Goal: Task Accomplishment & Management: Manage account settings

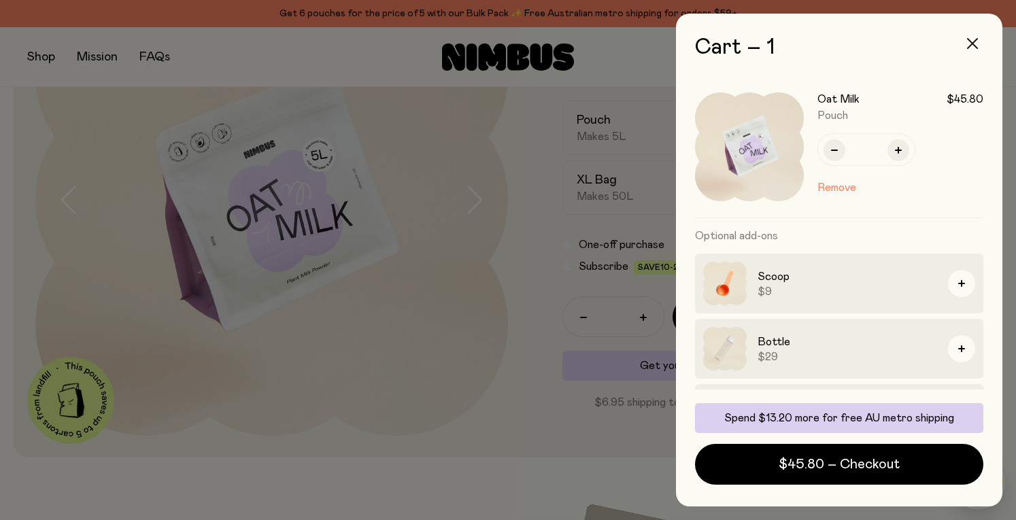
scroll to position [54, 0]
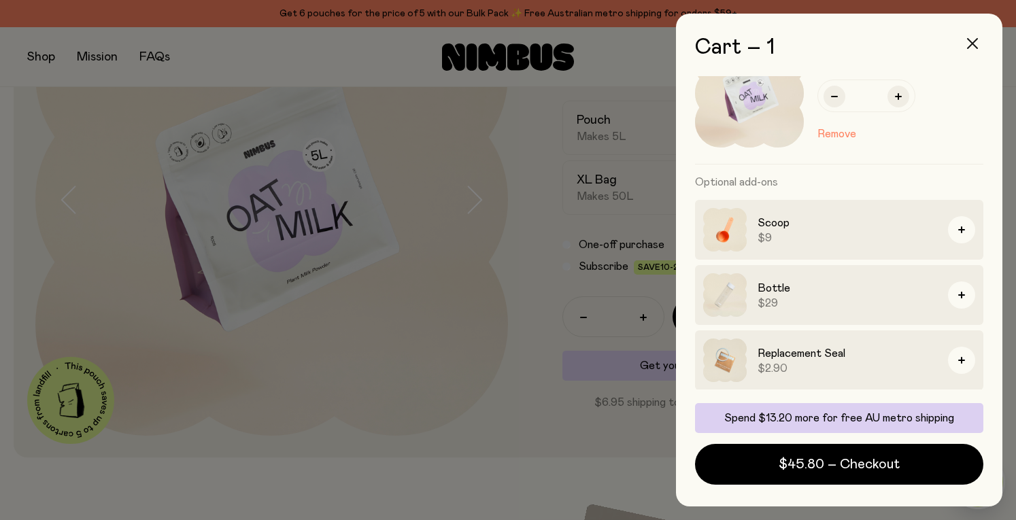
click at [968, 41] on icon "button" at bounding box center [972, 43] width 11 height 11
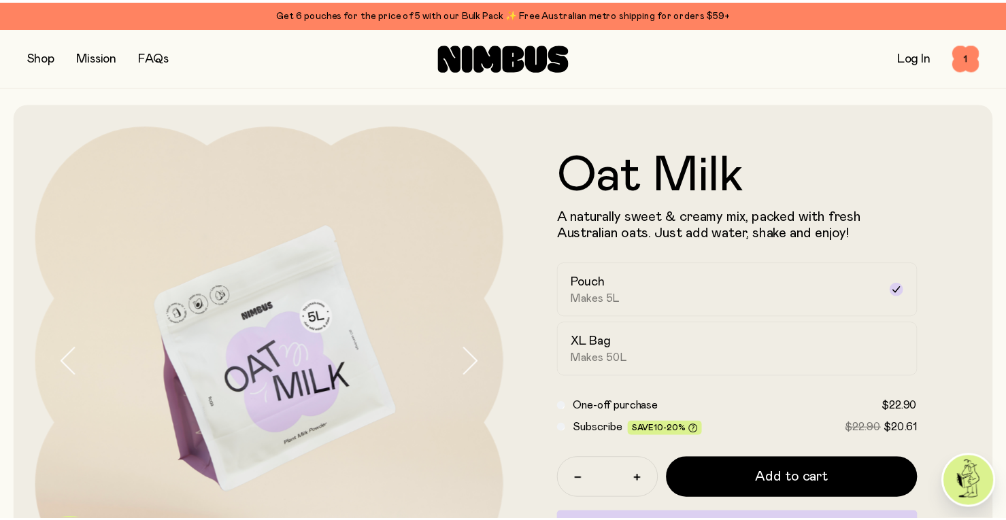
scroll to position [162, 0]
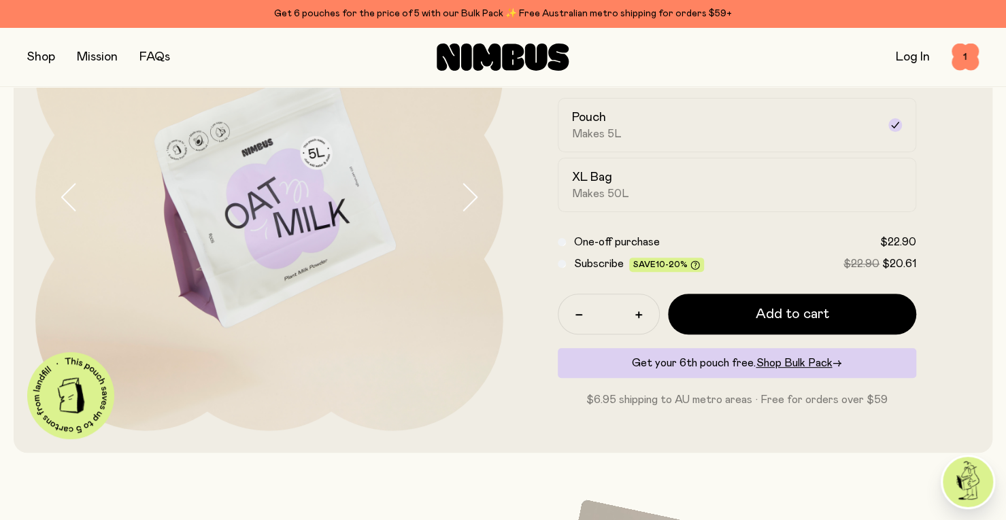
click at [906, 52] on link "Log In" at bounding box center [913, 57] width 34 height 12
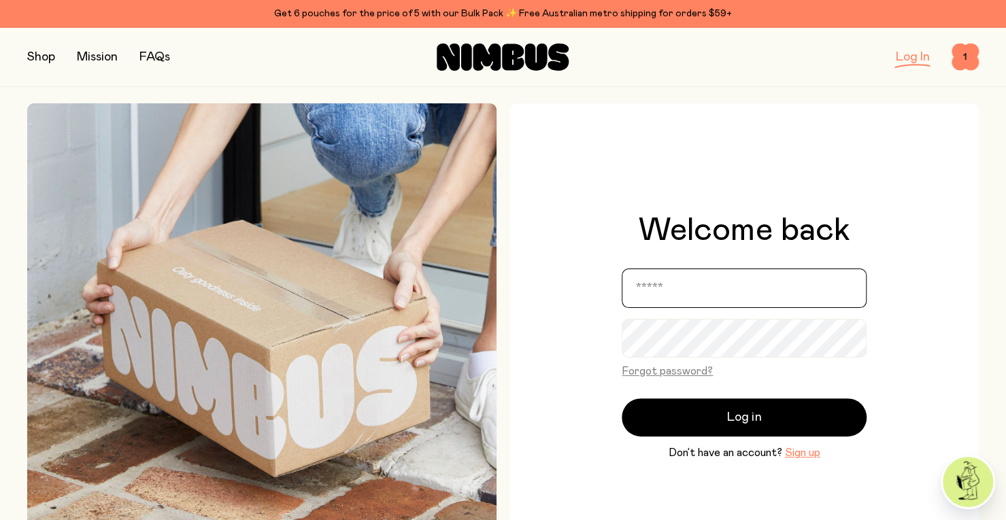
click at [683, 279] on input "email" at bounding box center [743, 288] width 245 height 39
click at [681, 284] on input "email" at bounding box center [743, 288] width 245 height 39
type input "**********"
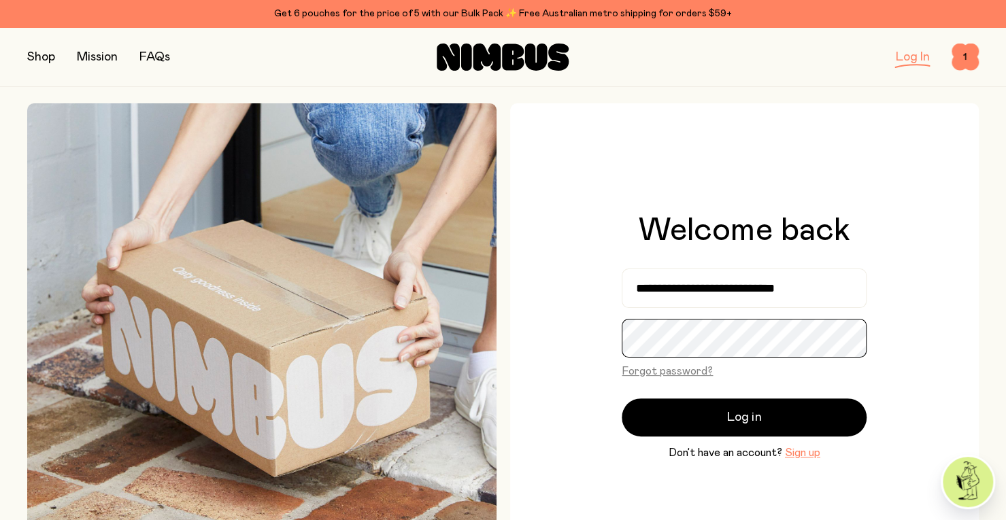
click at [621, 398] on button "Log in" at bounding box center [743, 417] width 245 height 38
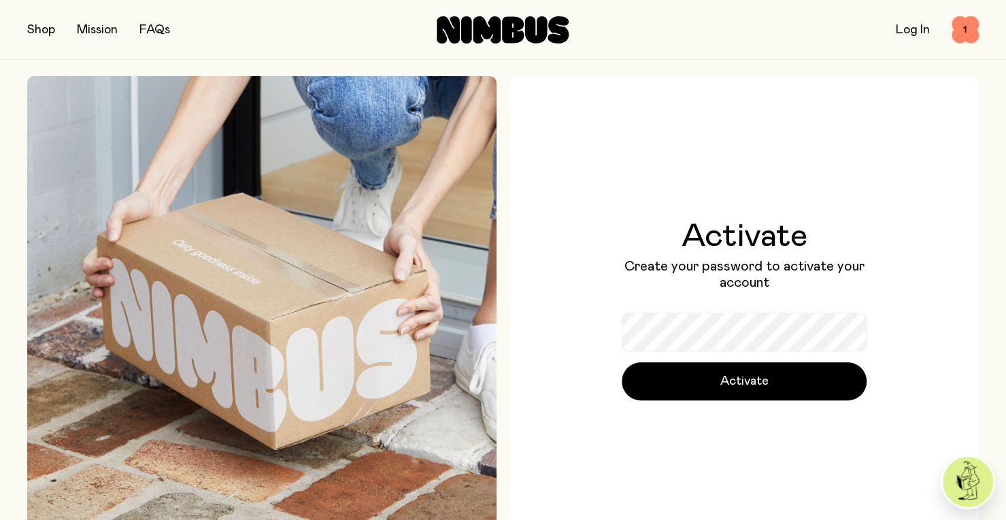
click at [675, 301] on div "Activate Create your password to activate your account Activate" at bounding box center [743, 310] width 245 height 180
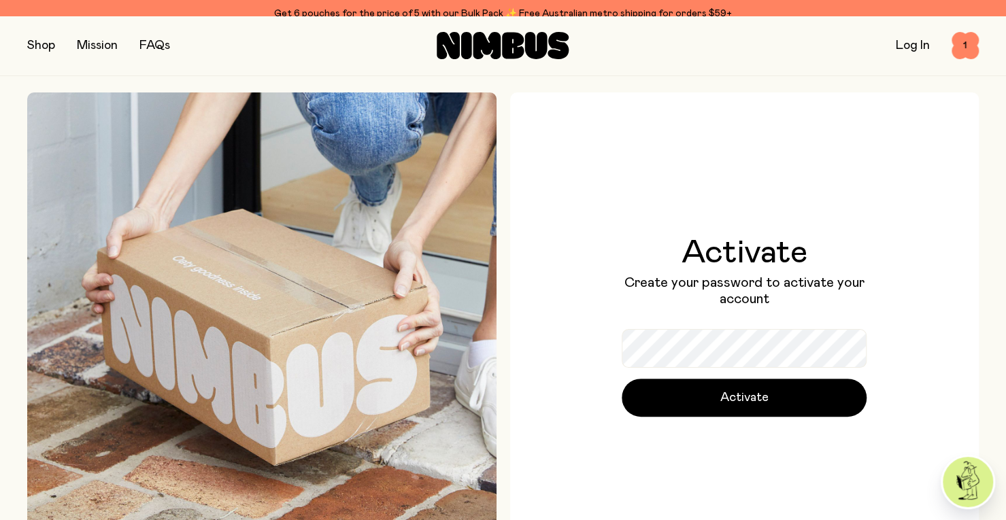
click at [659, 328] on div "Activate Create your password to activate your account Activate" at bounding box center [743, 327] width 245 height 180
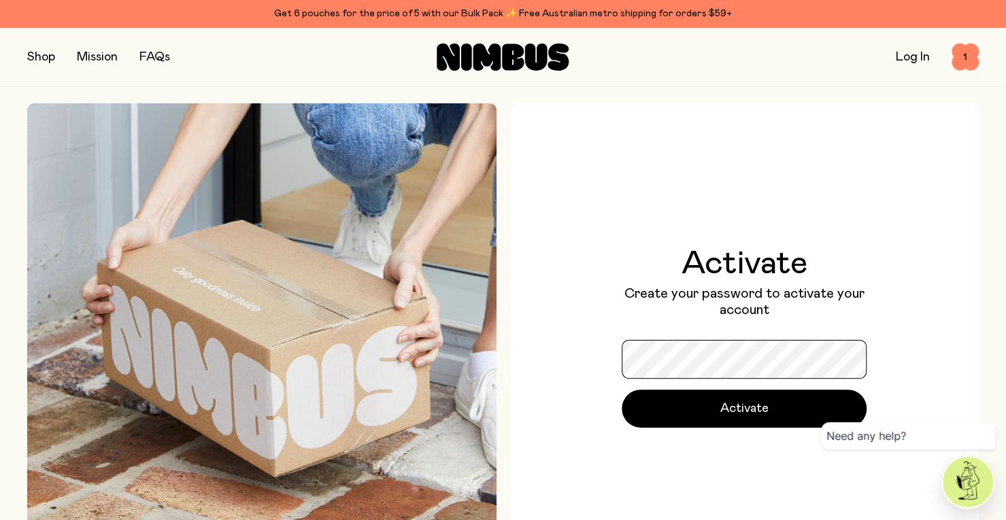
click at [621, 390] on button "Activate" at bounding box center [743, 409] width 245 height 38
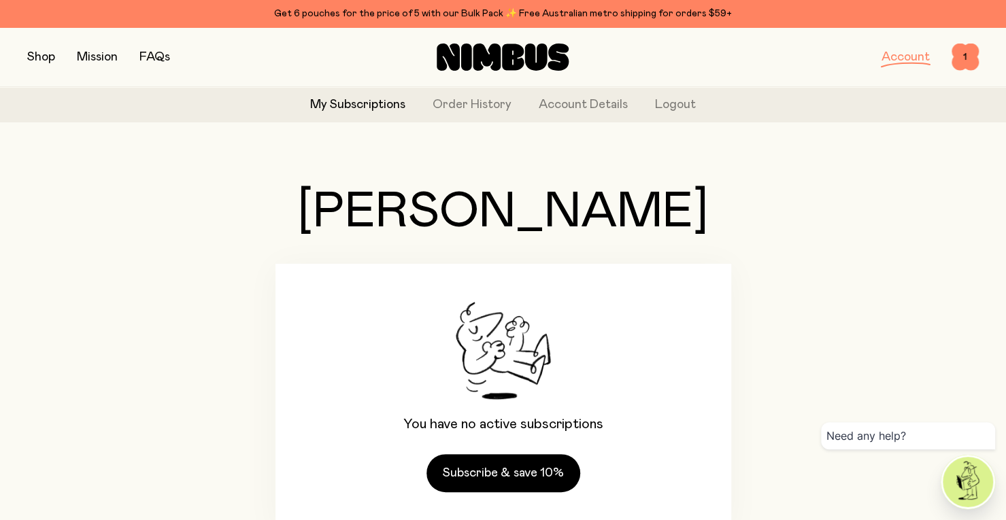
scroll to position [65, 0]
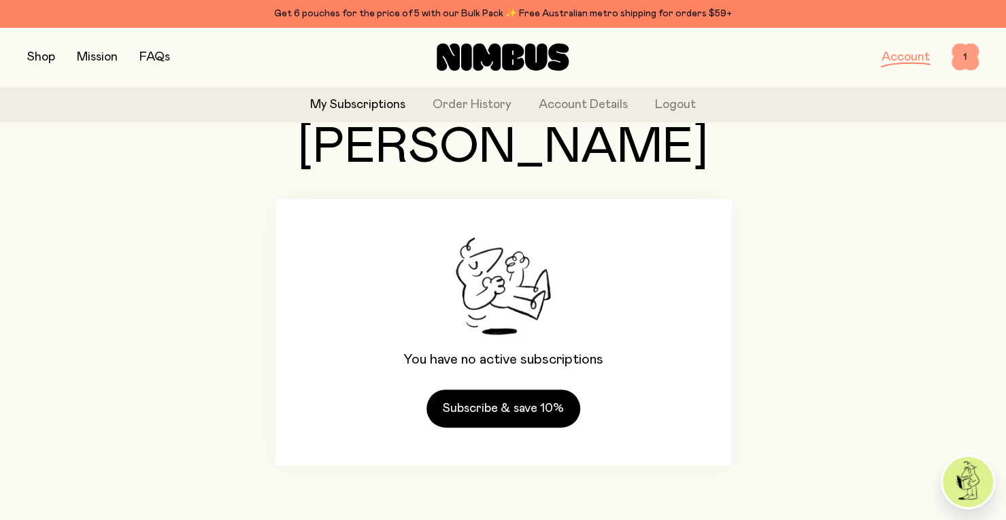
click at [963, 58] on span "1" at bounding box center [964, 57] width 27 height 27
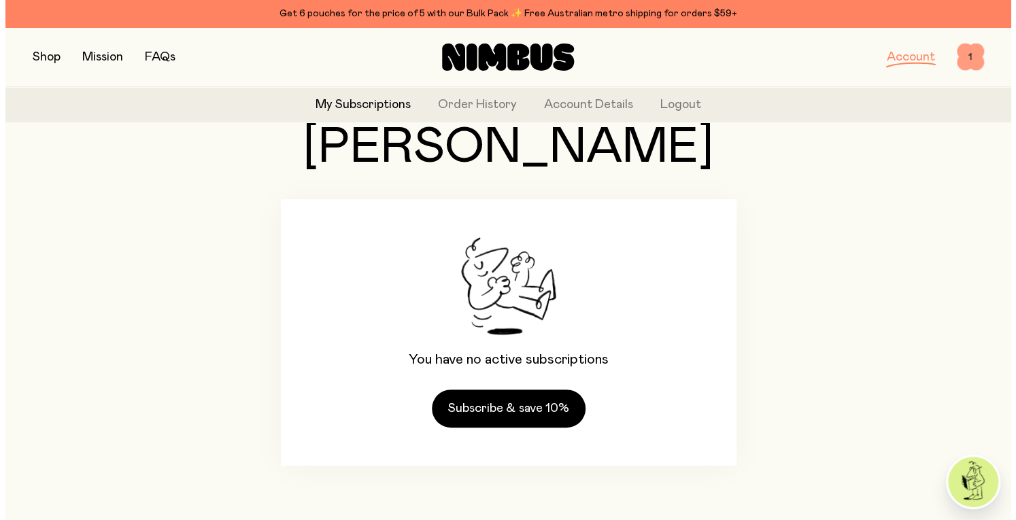
scroll to position [0, 0]
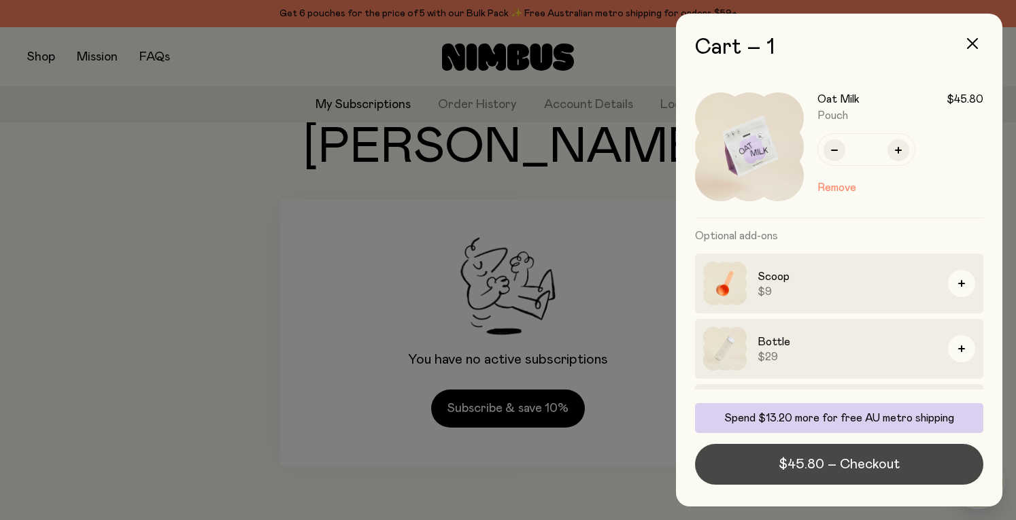
click at [808, 464] on span "$45.80 – Checkout" at bounding box center [839, 464] width 121 height 19
